Goal: Download file/media

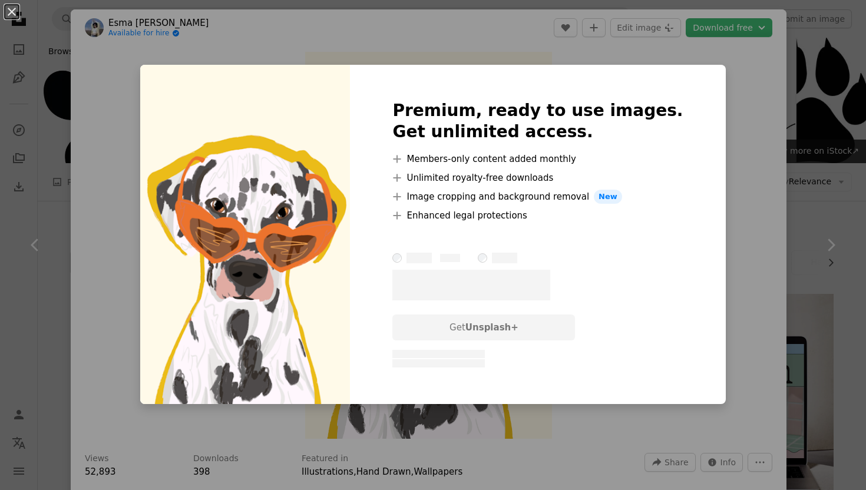
scroll to position [596, 0]
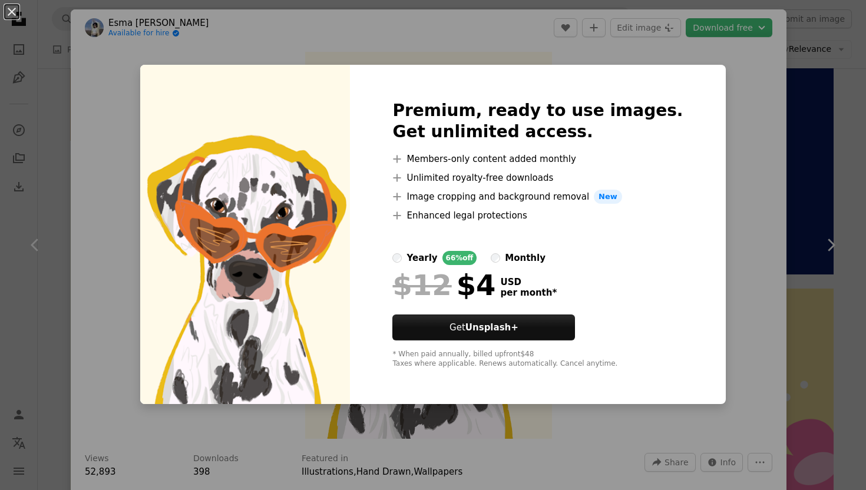
click at [739, 89] on div "An X shape Premium, ready to use images. Get unlimited access. A plus sign Memb…" at bounding box center [433, 245] width 866 height 490
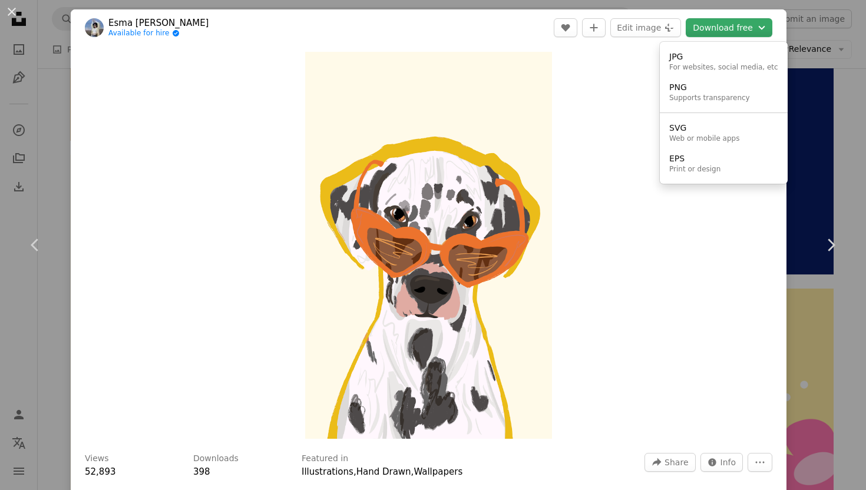
click at [719, 32] on button "Download free Chevron down" at bounding box center [729, 27] width 87 height 19
click at [702, 91] on div "PNG" at bounding box center [709, 88] width 81 height 12
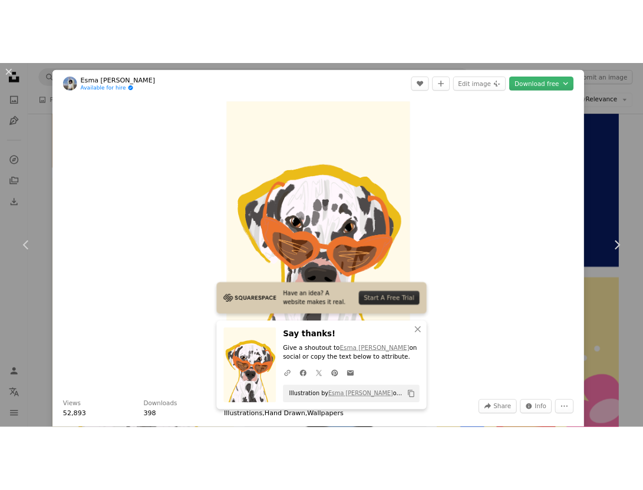
scroll to position [534, 0]
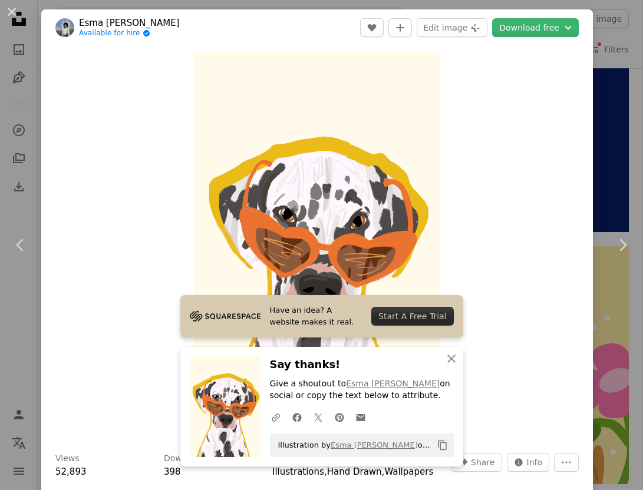
click at [613, 48] on div "An X shape Chevron left Chevron right Esma [PERSON_NAME] Available for hire A c…" at bounding box center [321, 245] width 643 height 490
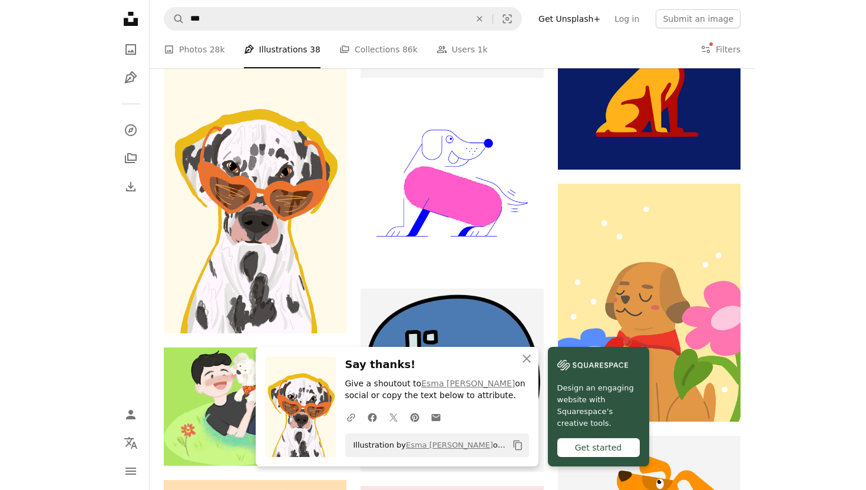
scroll to position [705, 0]
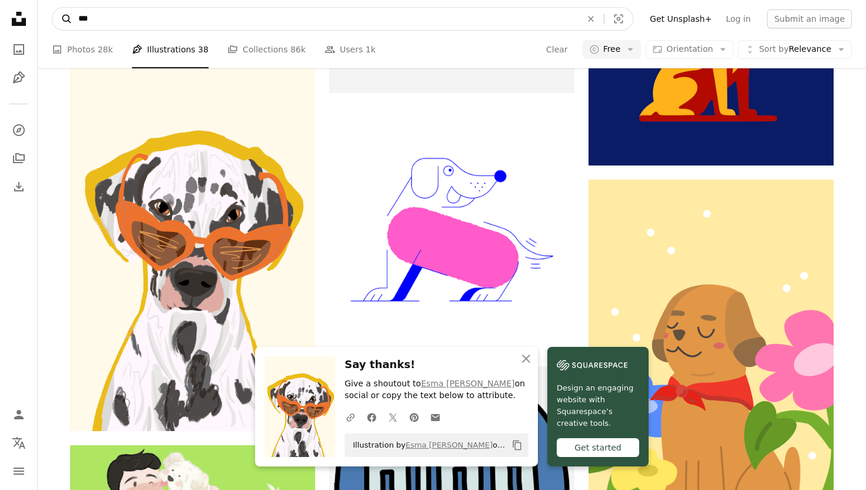
click at [67, 22] on icon "A magnifying glass" at bounding box center [62, 19] width 20 height 12
click at [98, 13] on input "***" at bounding box center [324, 19] width 505 height 22
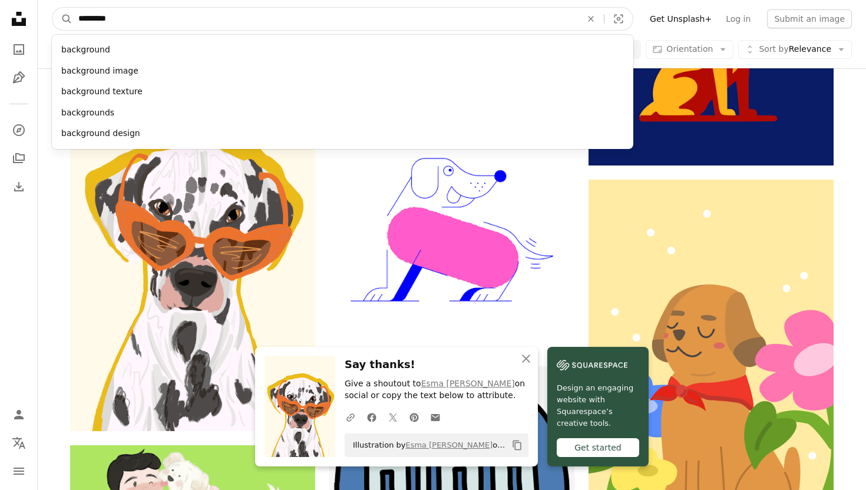
type input "**********"
click button "A magnifying glass" at bounding box center [62, 19] width 20 height 22
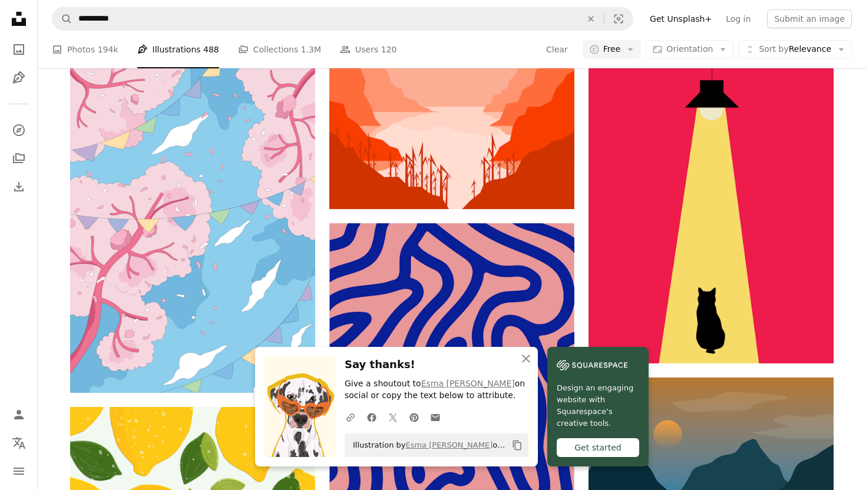
scroll to position [590, 0]
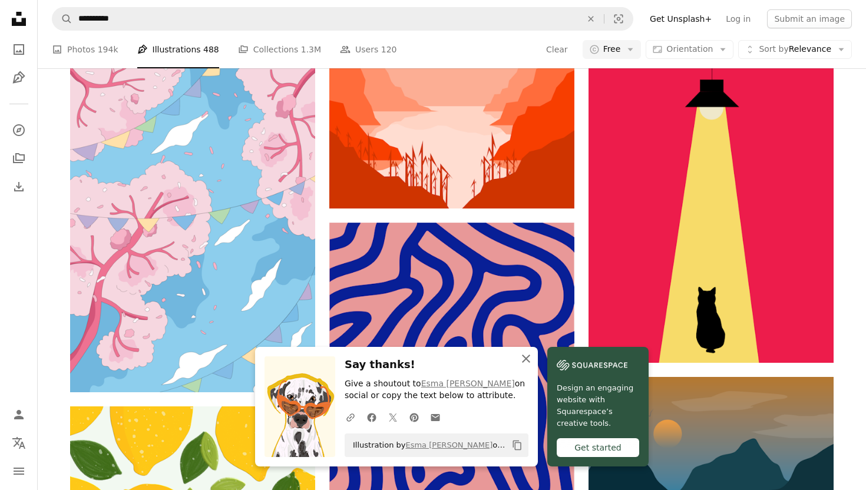
click at [533, 355] on icon "An X shape" at bounding box center [526, 359] width 14 height 14
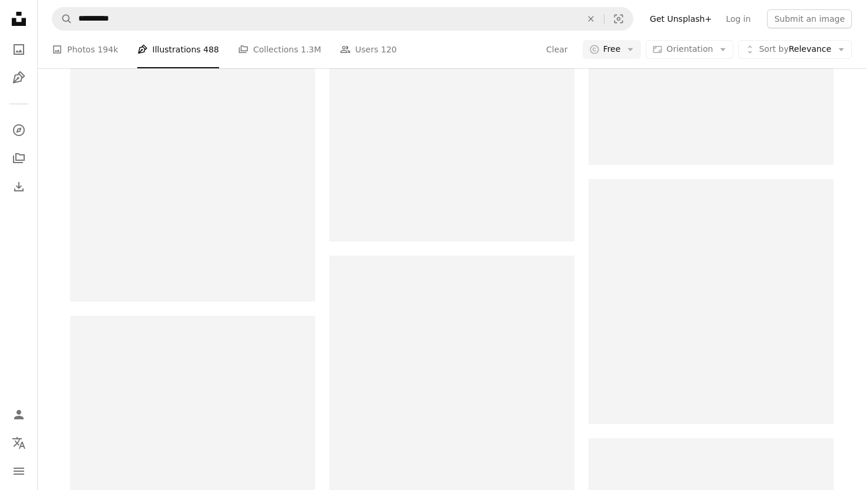
scroll to position [1212, 0]
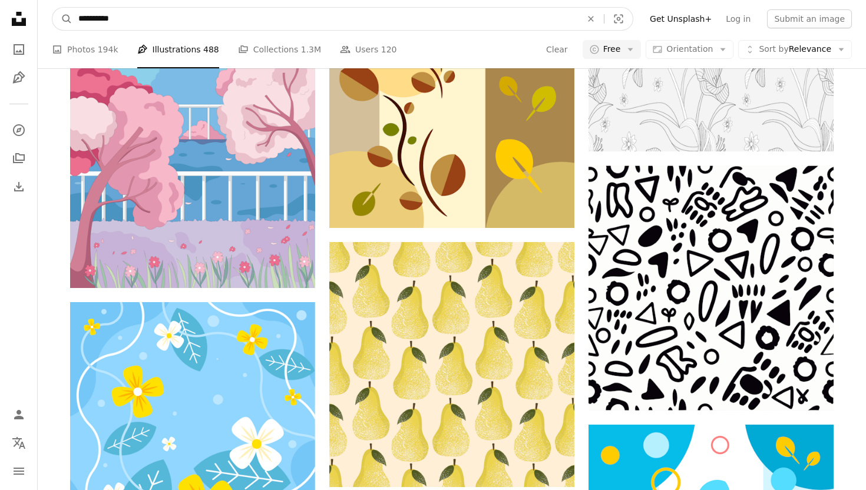
click at [312, 21] on input "**********" at bounding box center [324, 19] width 505 height 22
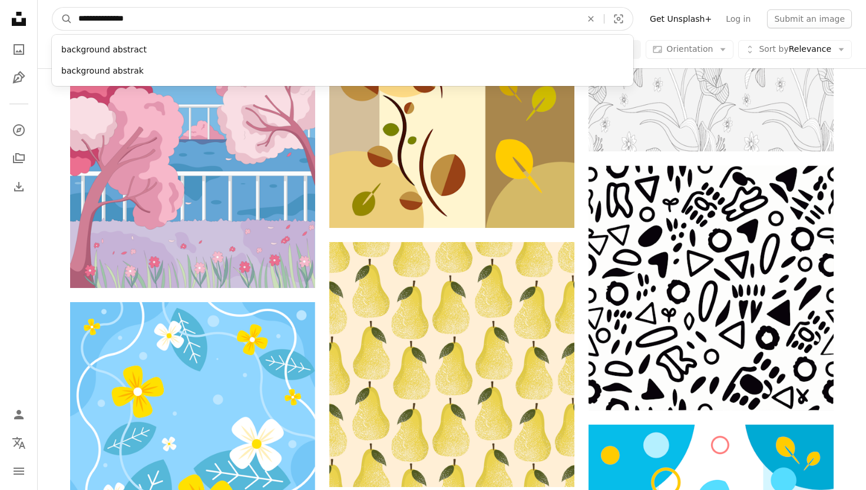
type input "**********"
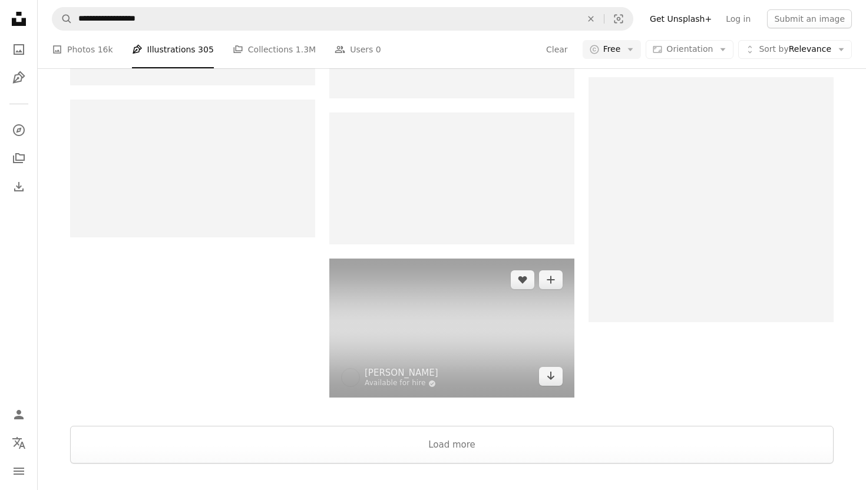
scroll to position [1626, 0]
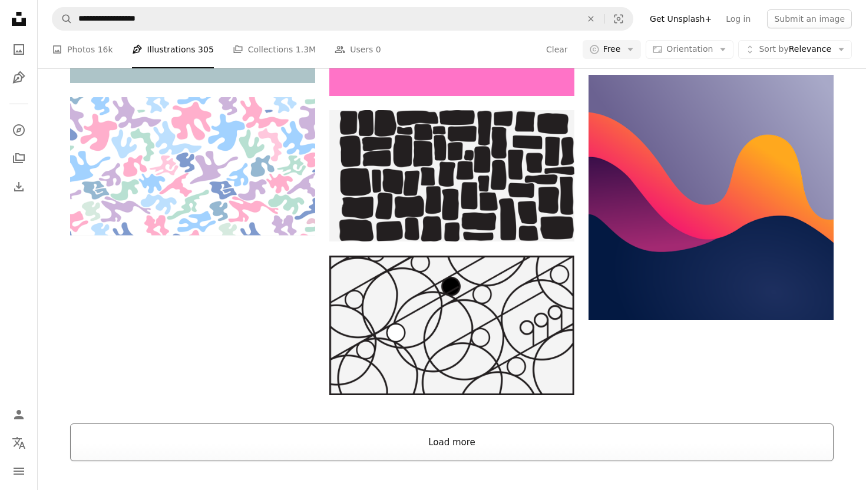
click at [465, 424] on button "Load more" at bounding box center [451, 443] width 763 height 38
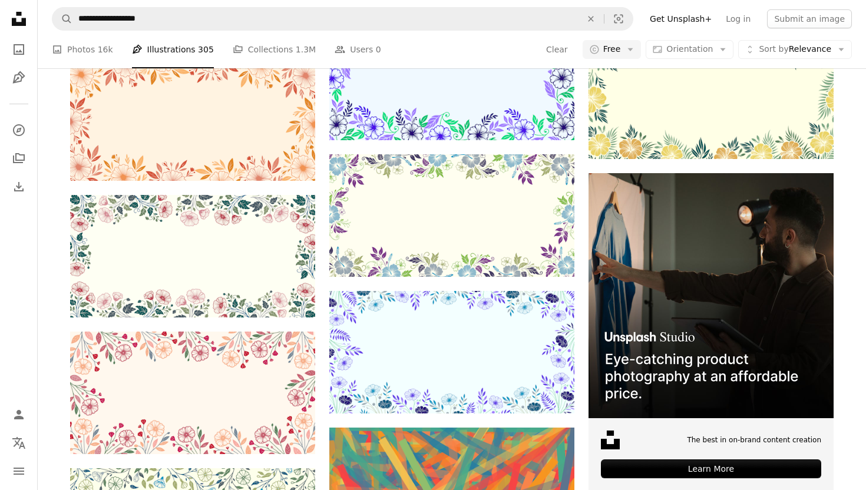
scroll to position [3304, 0]
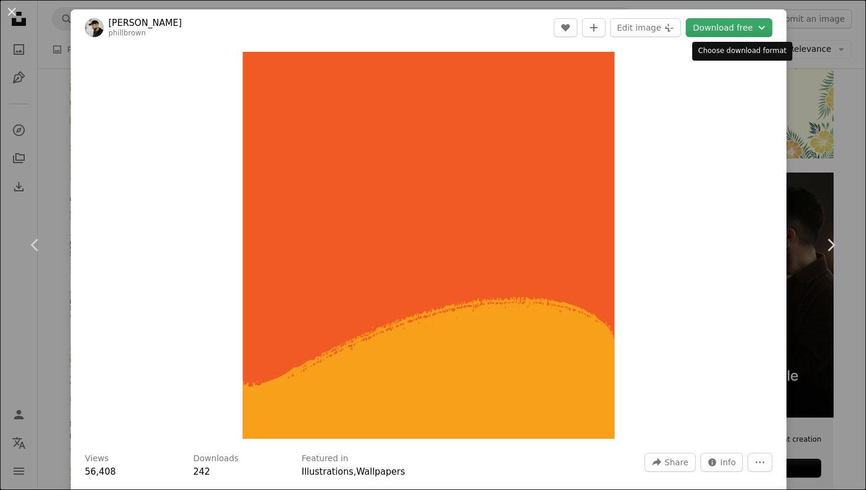
click at [725, 28] on button "Download free Chevron down" at bounding box center [729, 27] width 87 height 19
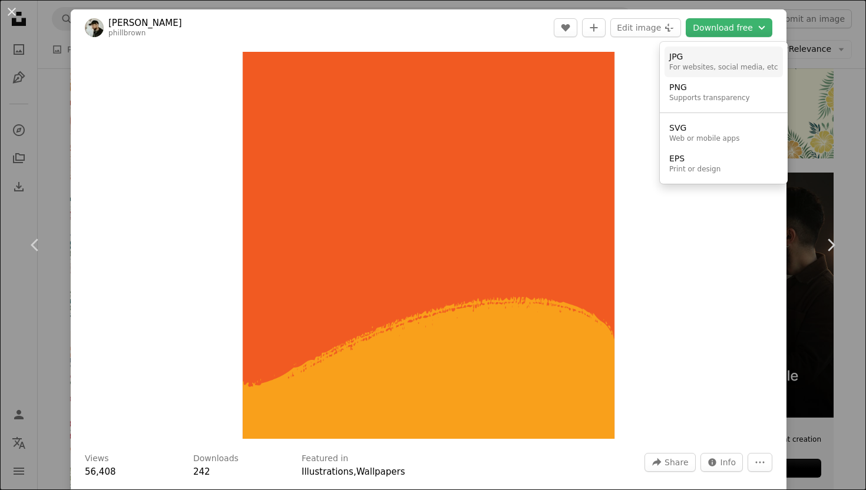
click at [697, 57] on div "JPG" at bounding box center [723, 57] width 109 height 12
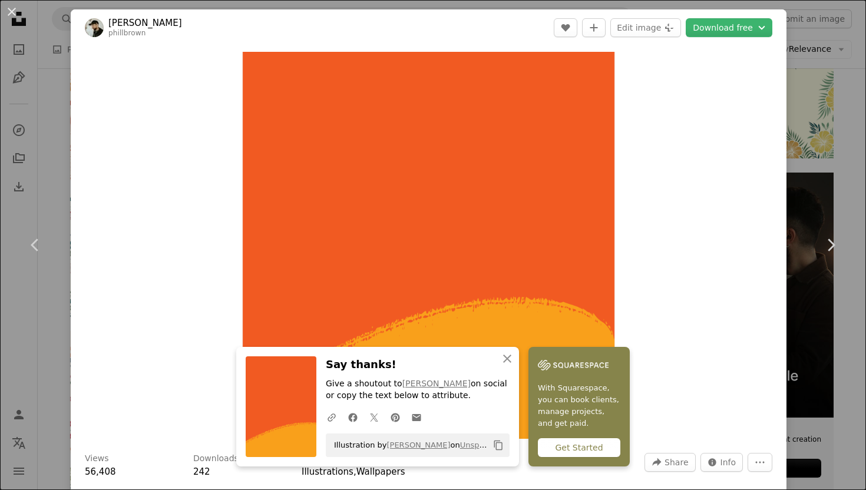
click at [59, 109] on div "An X shape Chevron left Chevron right [PERSON_NAME] phillbrown A heart A plus s…" at bounding box center [433, 245] width 866 height 490
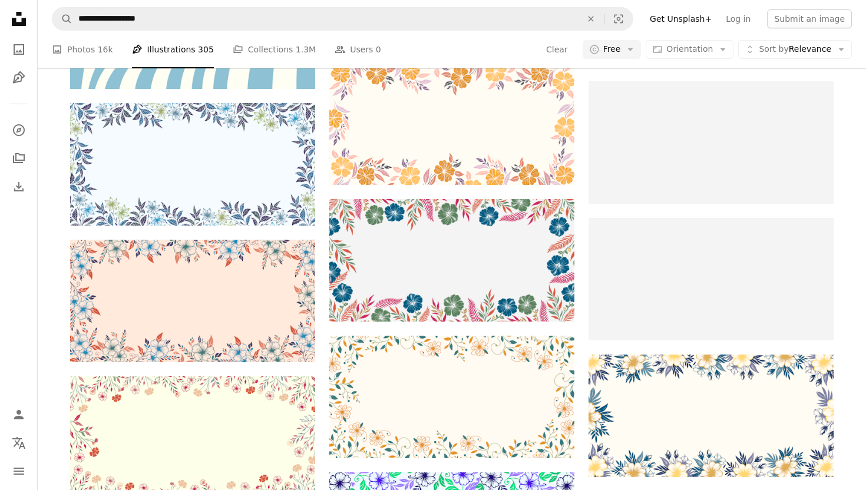
scroll to position [2997, 0]
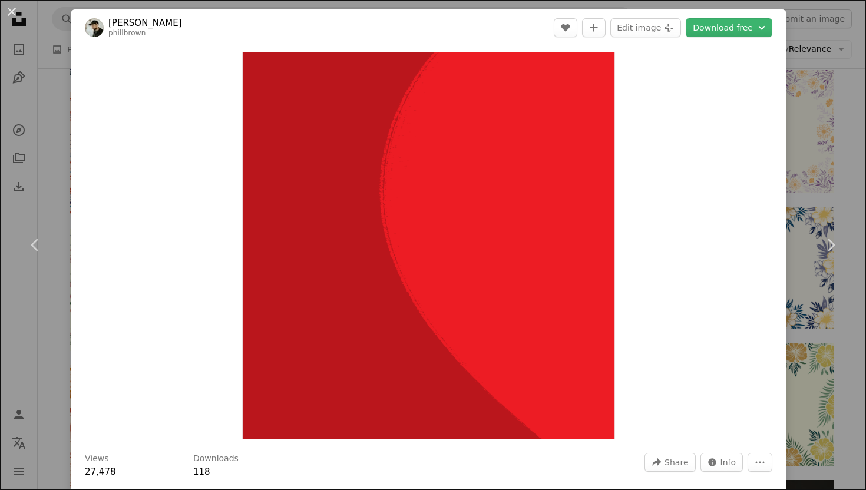
click at [852, 75] on div "An X shape Chevron left Chevron right [PERSON_NAME] phillbrown A heart A plus s…" at bounding box center [433, 245] width 866 height 490
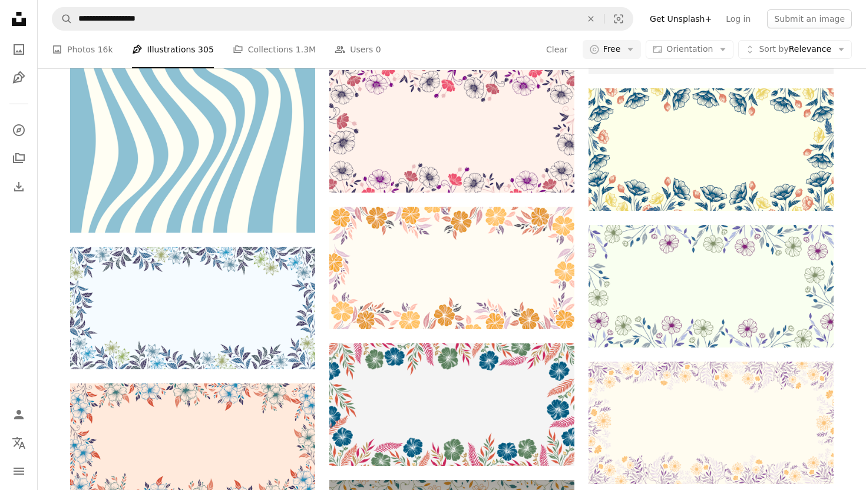
scroll to position [2625, 0]
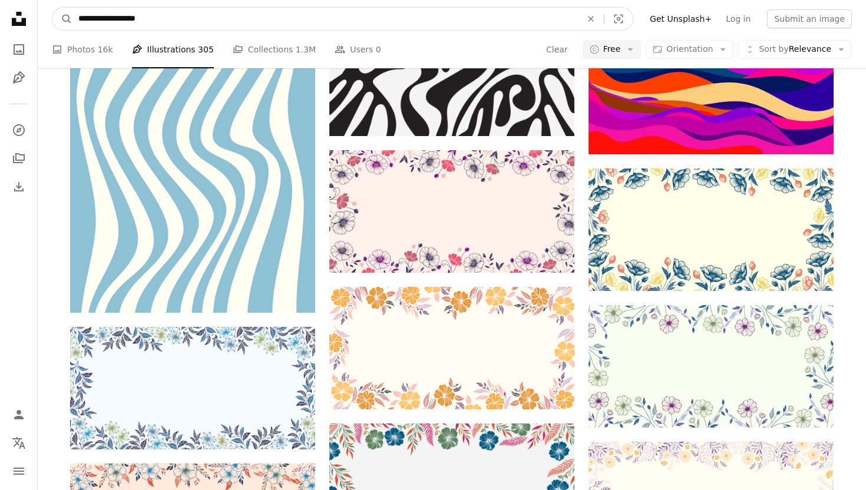
click at [454, 15] on input "**********" at bounding box center [324, 19] width 505 height 22
type input "*****"
click button "A magnifying glass" at bounding box center [62, 19] width 20 height 22
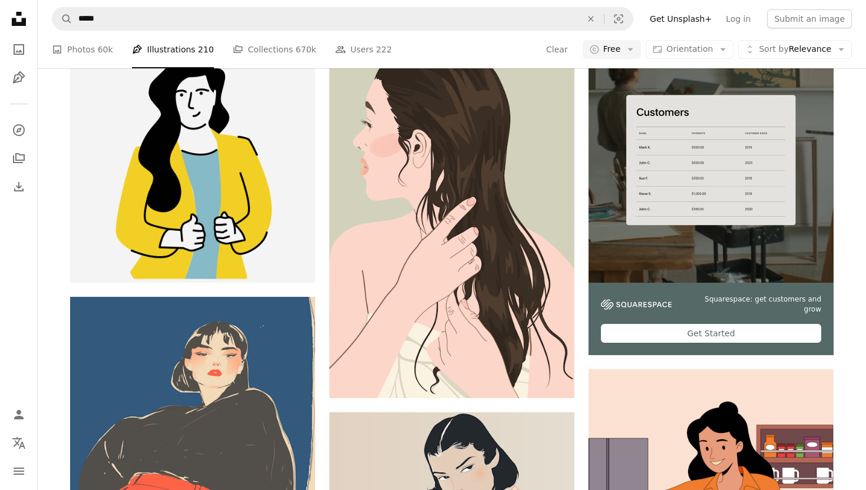
scroll to position [247, 0]
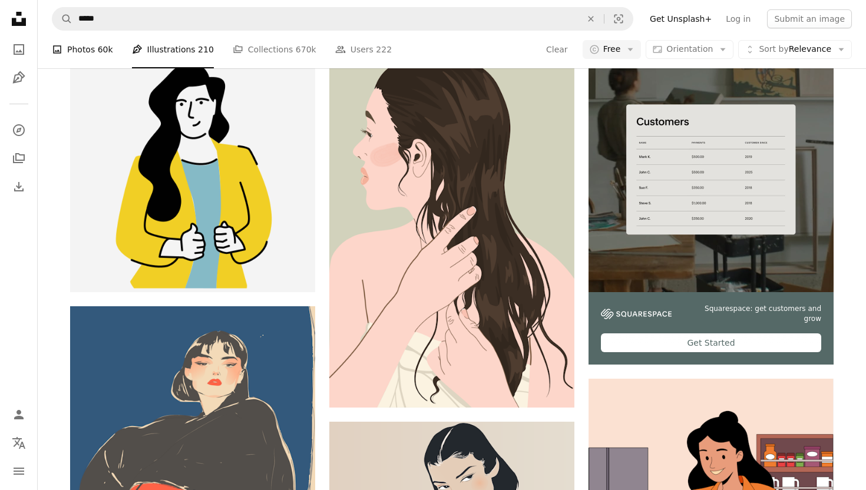
click at [98, 51] on span "60k" at bounding box center [105, 49] width 15 height 13
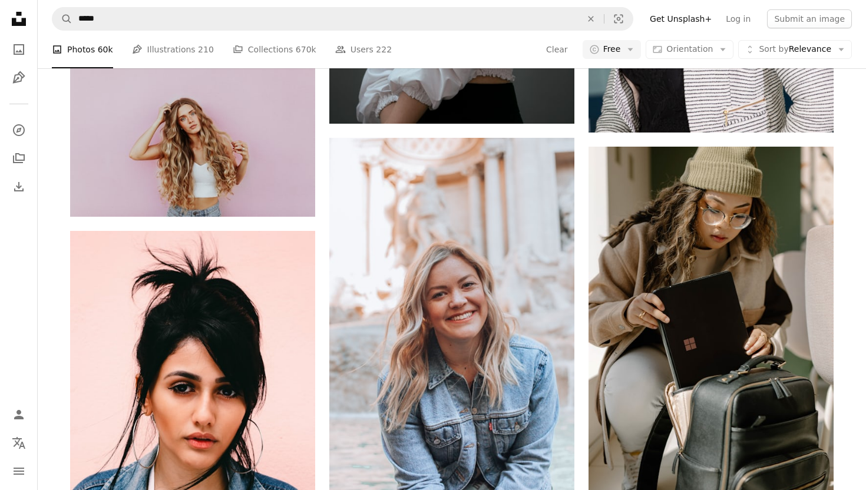
scroll to position [1181, 0]
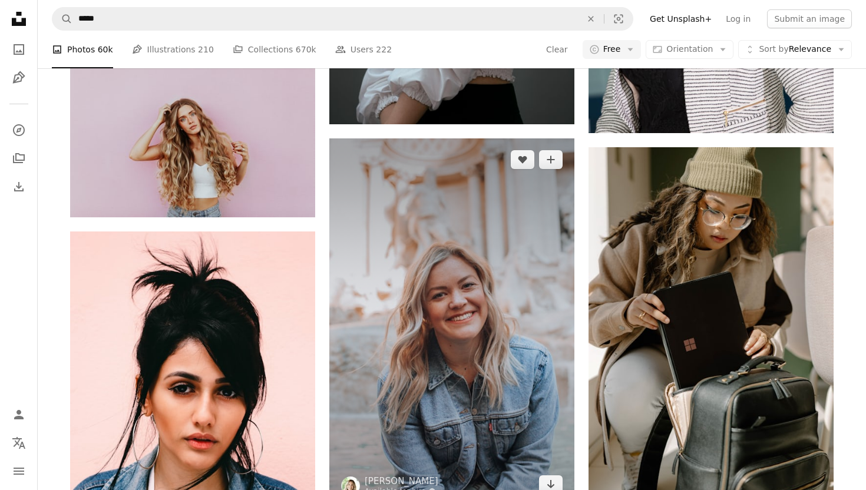
click at [481, 226] on img at bounding box center [451, 322] width 245 height 368
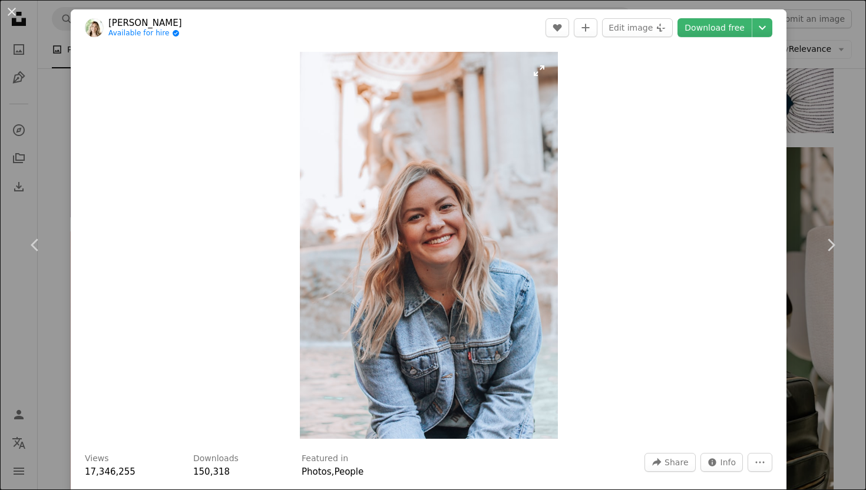
click at [461, 247] on img "Zoom in on this image" at bounding box center [429, 245] width 258 height 387
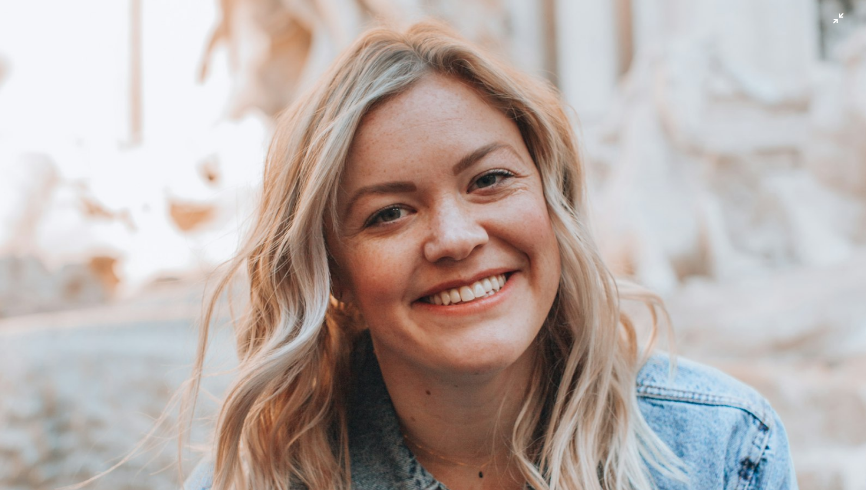
scroll to position [339, 0]
click at [588, 282] on img "Zoom out on this image" at bounding box center [432, 310] width 867 height 1301
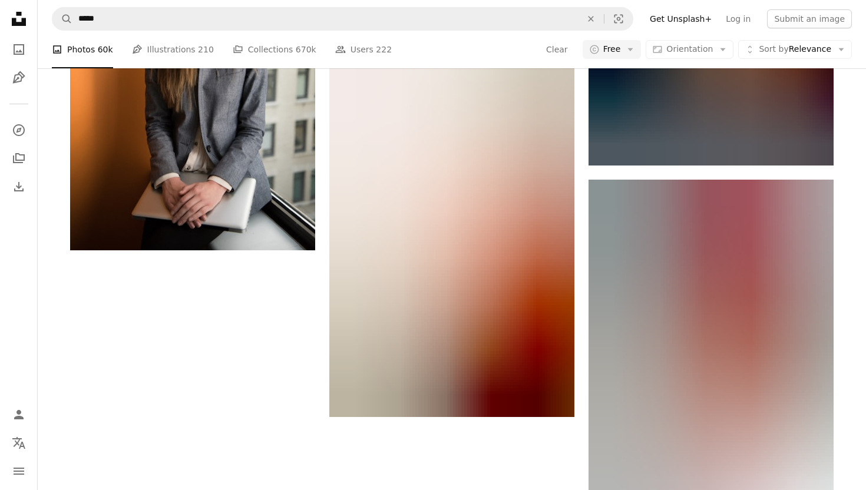
scroll to position [2358, 0]
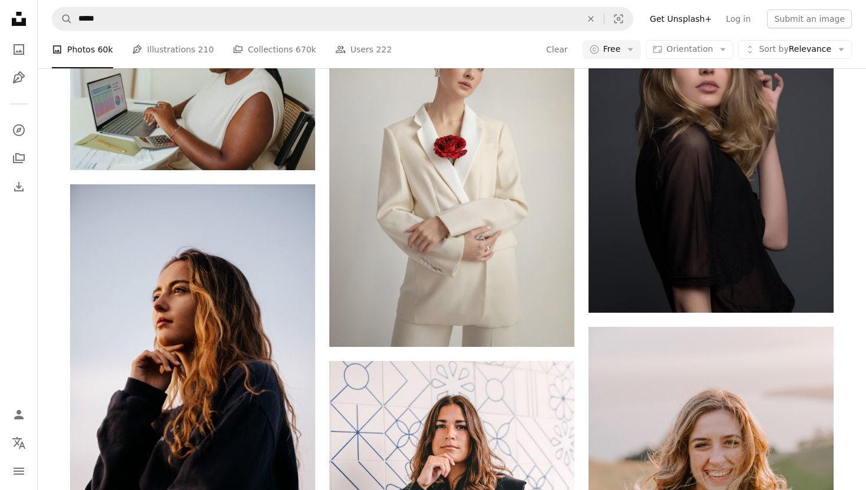
scroll to position [4407, 0]
